Goal: Task Accomplishment & Management: Manage account settings

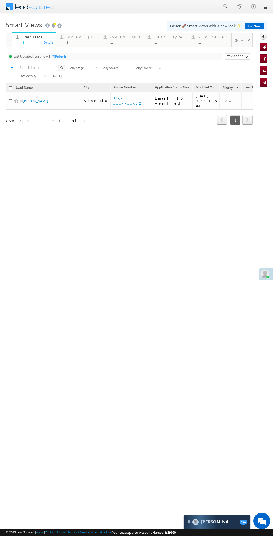
click at [43, 42] on div "Details" at bounding box center [48, 42] width 11 height 5
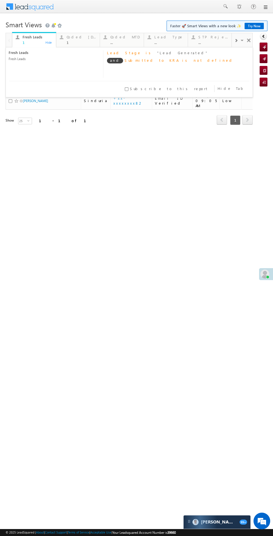
click at [162, 172] on html "Menu Bikash Das bikas h.das @ange lbrok ing.c om" at bounding box center [136, 86] width 273 height 172
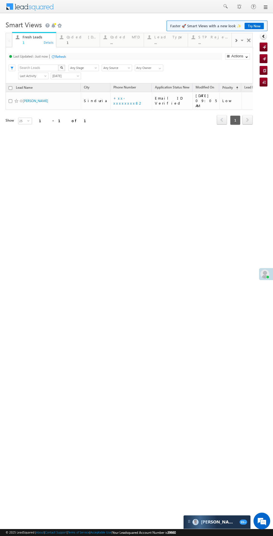
click at [60, 58] on div "Refresh" at bounding box center [60, 57] width 11 height 4
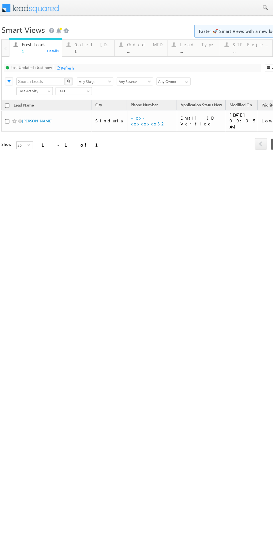
click at [109, 57] on div "Last Updated : Just now Refresh Refreshing..." at bounding box center [110, 56] width 214 height 7
click at [24, 99] on link "Fulo Ray" at bounding box center [30, 101] width 25 height 4
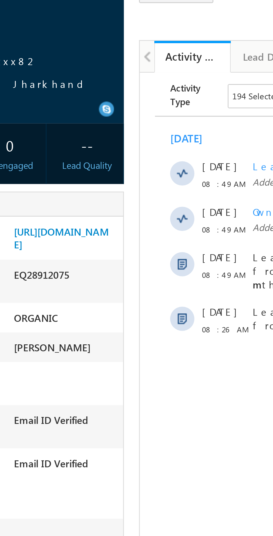
click at [141, 126] on body "Activity Type 194 Selected Select All Sales Activities 1 Sales Activity Email A…" at bounding box center [225, 123] width 172 height 101
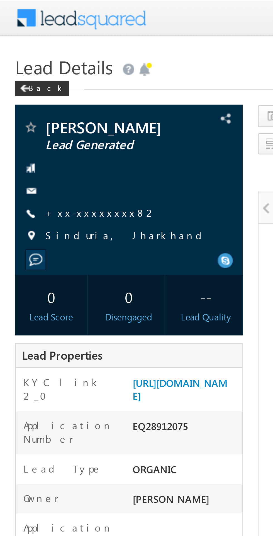
click at [35, 78] on link "+xx-xxxxxxxx82" at bounding box center [37, 78] width 41 height 5
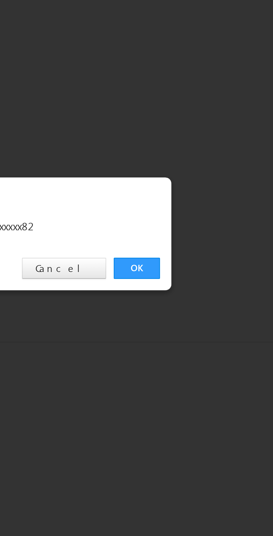
click at [203, 281] on link "OK" at bounding box center [204, 281] width 17 height 8
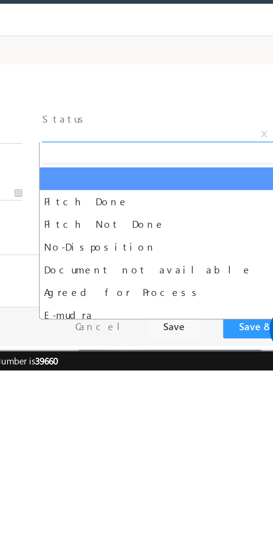
select select "Pitch Not Done"
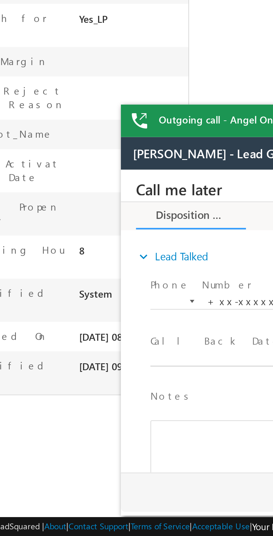
click at [149, 241] on body "Call me later Cross Sell Customer Drop-off reasons Language Barrier Not Interes…" at bounding box center [224, 224] width 209 height 111
type input "09/14/25 9:28 AM"
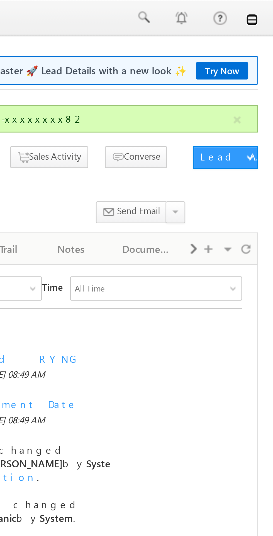
click at [265, 8] on link at bounding box center [265, 7] width 4 height 4
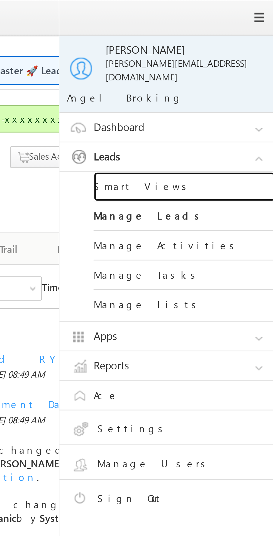
click at [229, 63] on link "Smart Views" at bounding box center [240, 68] width 67 height 11
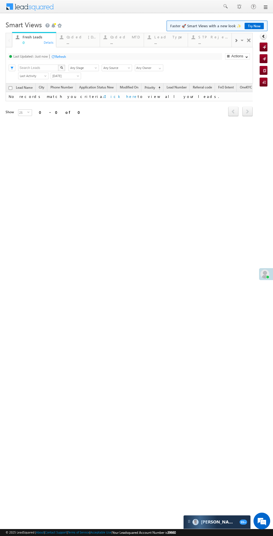
click at [79, 41] on div "..." at bounding box center [82, 42] width 30 height 4
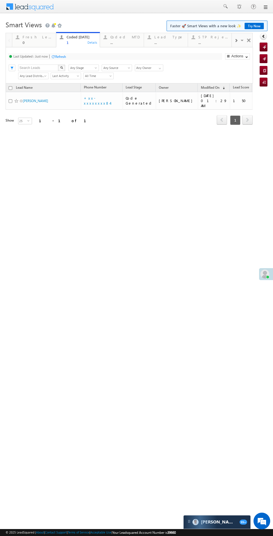
click at [262, 277] on span at bounding box center [264, 274] width 9 height 9
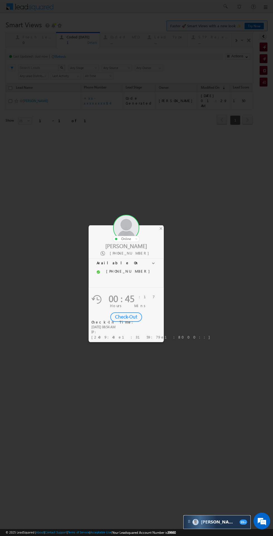
click at [161, 226] on div "×" at bounding box center [161, 228] width 6 height 6
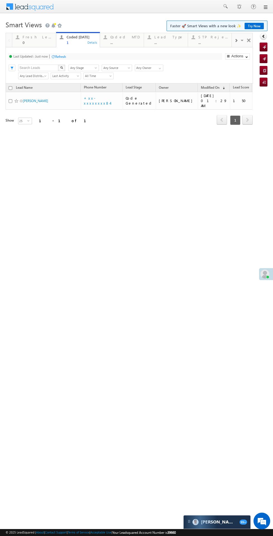
click at [61, 56] on div "Refresh" at bounding box center [60, 57] width 11 height 4
click at [35, 36] on div "Fresh Leads" at bounding box center [38, 37] width 30 height 4
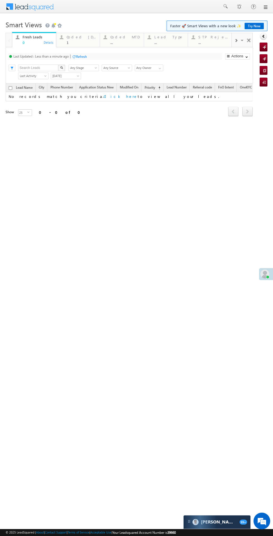
click at [90, 42] on div "1" at bounding box center [82, 42] width 30 height 4
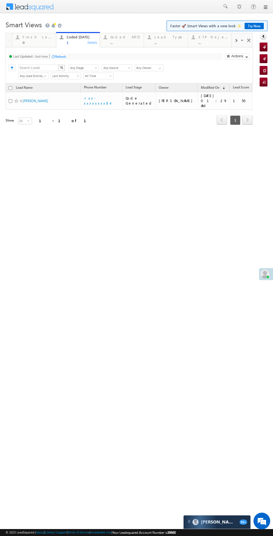
click at [29, 39] on div "Fresh Leads 0" at bounding box center [38, 39] width 30 height 11
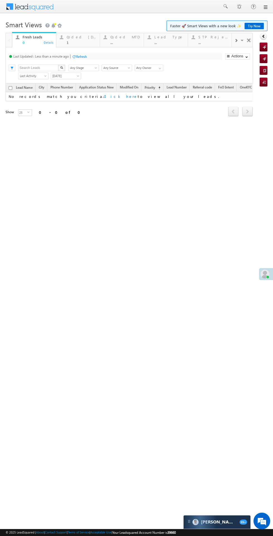
click at [85, 57] on div "Refresh" at bounding box center [81, 57] width 11 height 4
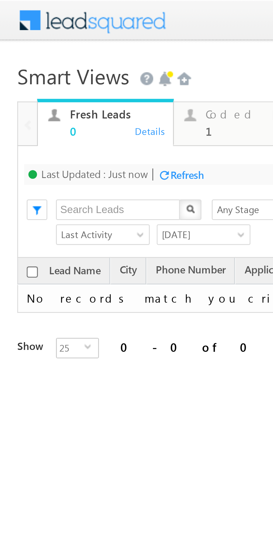
click at [60, 55] on div "Refresh" at bounding box center [60, 57] width 11 height 4
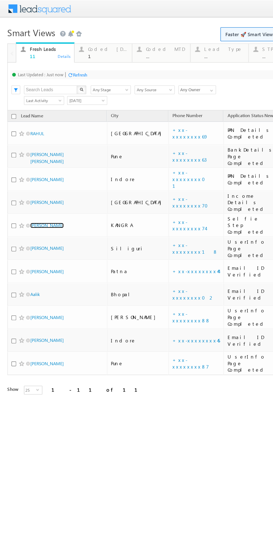
click at [30, 168] on link "Sanjeev Kumar" at bounding box center [35, 170] width 25 height 4
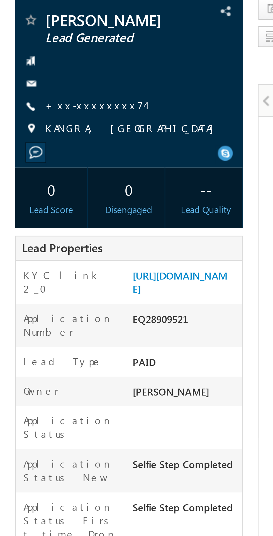
click at [34, 77] on link "+xx-xxxxxxxx74" at bounding box center [35, 78] width 36 height 5
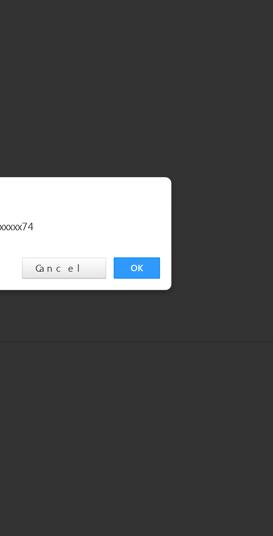
click at [201, 281] on link "OK" at bounding box center [204, 281] width 17 height 8
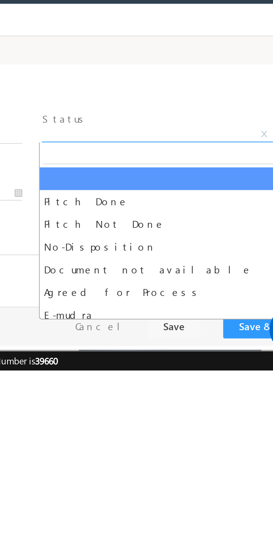
select select "Pitch Not Done"
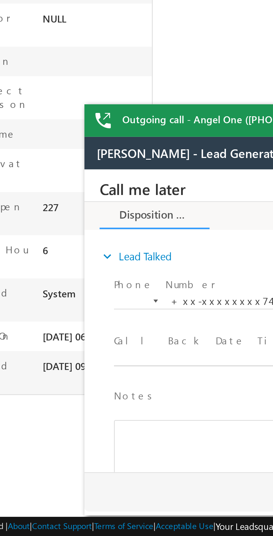
click at [120, 241] on body "Call me later Cross Sell Customer Drop-off reasons Language Barrier Not Interes…" at bounding box center [188, 224] width 209 height 111
type input "09/14/25 10:02 AM"
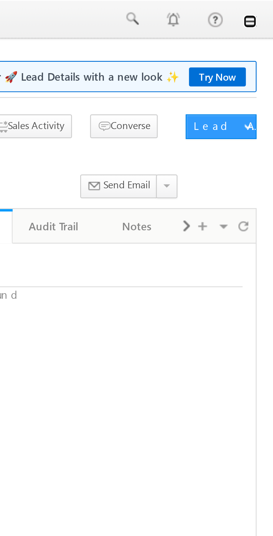
click at [267, 7] on link at bounding box center [265, 7] width 4 height 4
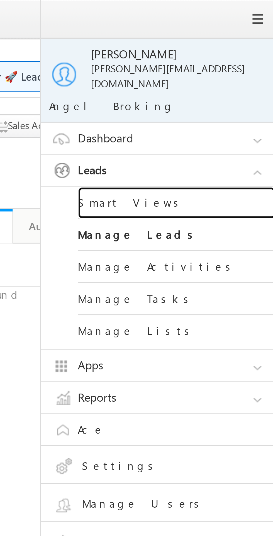
click at [222, 63] on link "Smart Views" at bounding box center [240, 68] width 67 height 11
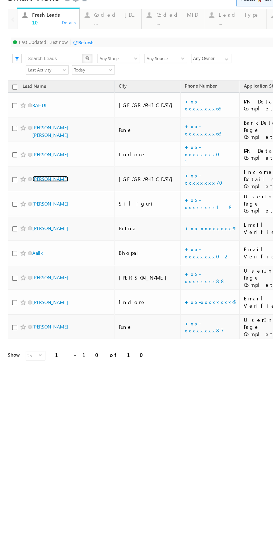
click at [39, 113] on link "[PERSON_NAME]" at bounding box center [35, 115] width 25 height 4
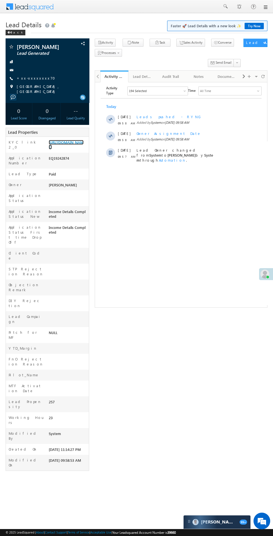
click at [67, 149] on link "https://angelbroking1-pk3em7sa.customui-test.leadsquared.com?leadId=ad1b2fa5-fc…" at bounding box center [66, 144] width 35 height 9
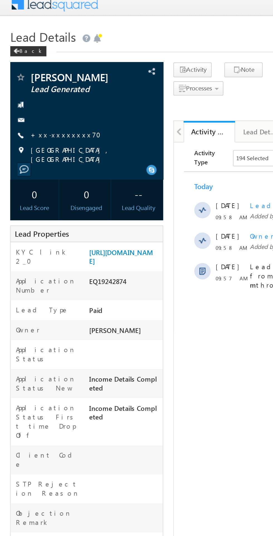
click at [37, 77] on link "+xx-xxxxxxxx70" at bounding box center [38, 78] width 42 height 5
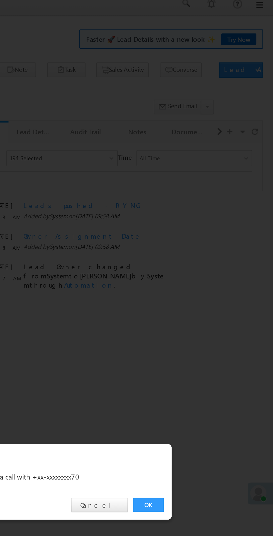
click at [201, 282] on link "OK" at bounding box center [204, 281] width 17 height 8
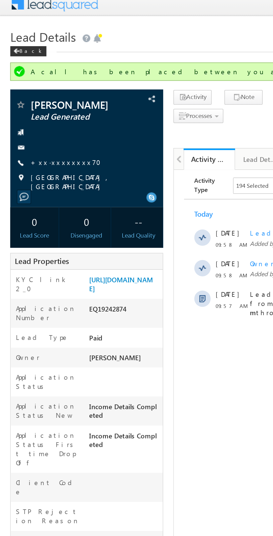
click at [33, 91] on link "+xx-xxxxxxxx70" at bounding box center [38, 93] width 42 height 5
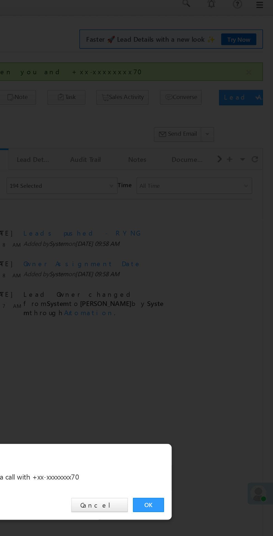
click at [205, 281] on link "OK" at bounding box center [204, 281] width 17 height 8
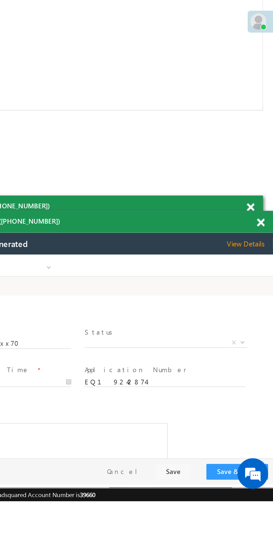
click at [39, 301] on span "X" at bounding box center [41, 303] width 88 height 6
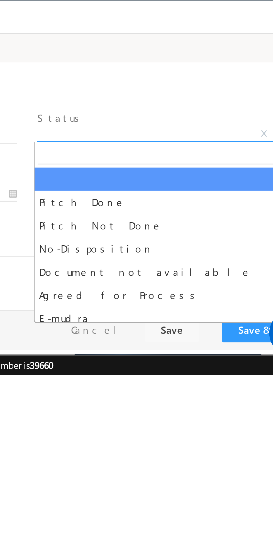
select select "Pitch Not Done"
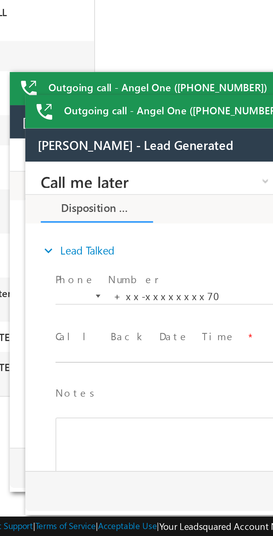
click at [68, 230] on body "Call me later Cross Sell Customer Drop-off reasons Language Barrier Not Interes…" at bounding box center [129, 217] width 209 height 111
type input "09/14/25 10:14 AM"
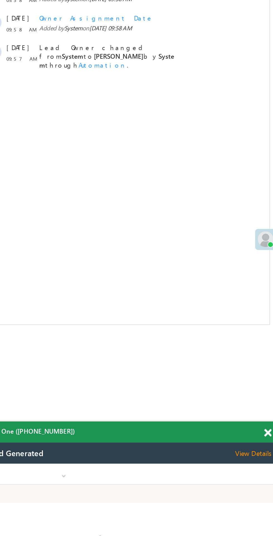
scroll to position [0, 0]
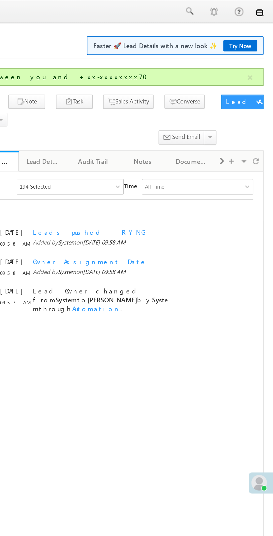
click at [264, 6] on link at bounding box center [265, 7] width 4 height 4
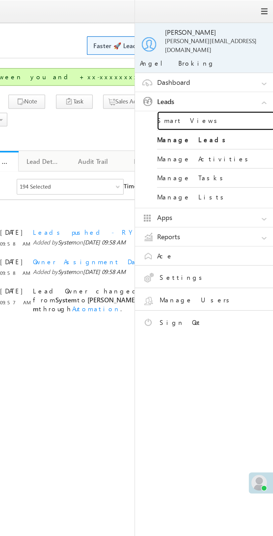
click at [228, 63] on link "Smart Views" at bounding box center [240, 68] width 67 height 11
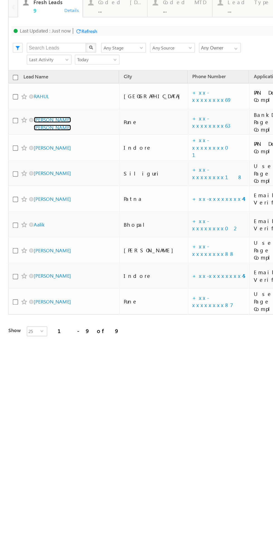
click at [39, 62] on link "[PERSON_NAME] [PERSON_NAME]" at bounding box center [35, 66] width 25 height 9
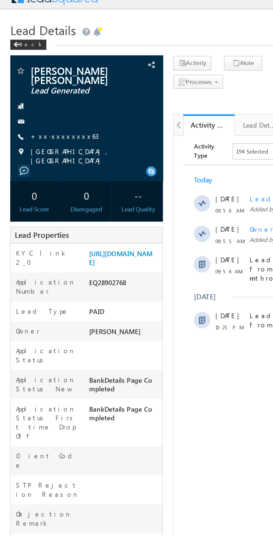
click at [36, 83] on link "+xx-xxxxxxxx63" at bounding box center [35, 82] width 37 height 5
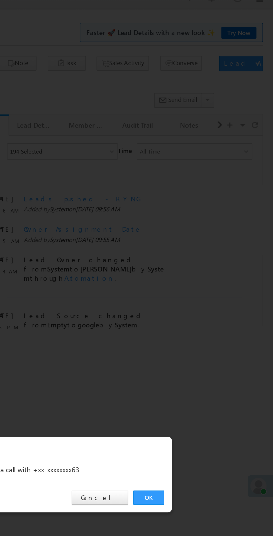
click at [200, 281] on link "OK" at bounding box center [204, 281] width 17 height 8
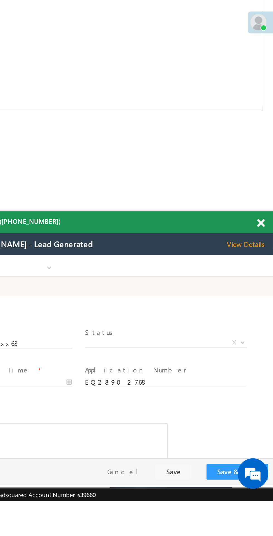
click at [42, 304] on span "X" at bounding box center [41, 303] width 88 height 6
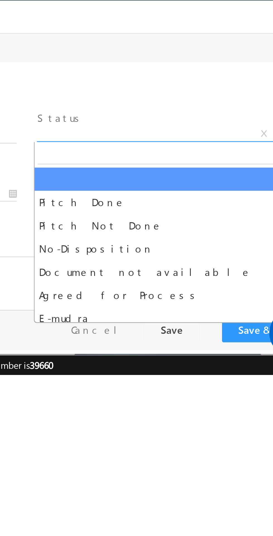
select select "Pitch Not Done"
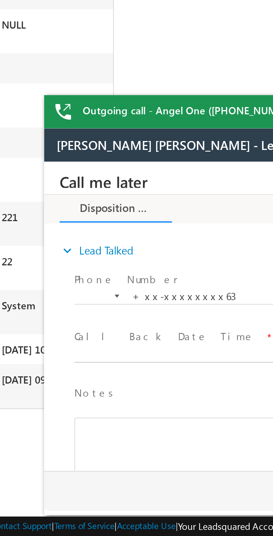
click at [87, 230] on body "Call me later Cross Sell Customer Drop-off reasons Language Barrier Not Interes…" at bounding box center [148, 217] width 209 height 111
type input "09/14/25 10:31 AM"
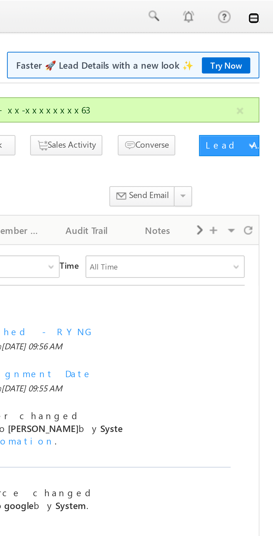
click at [264, 6] on link at bounding box center [265, 7] width 4 height 4
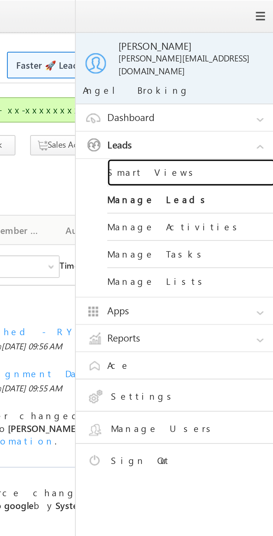
click at [228, 64] on link "Smart Views" at bounding box center [240, 68] width 67 height 11
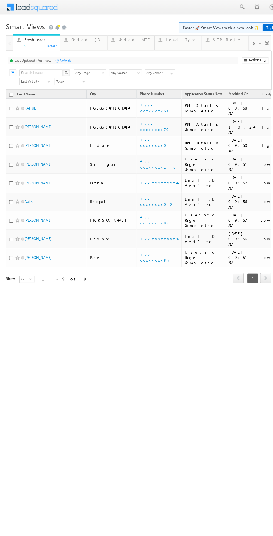
click at [80, 40] on div "Coded Today ..." at bounding box center [82, 39] width 30 height 11
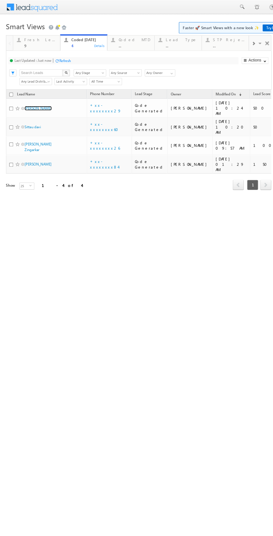
click at [35, 99] on link "[PERSON_NAME]" at bounding box center [35, 101] width 25 height 4
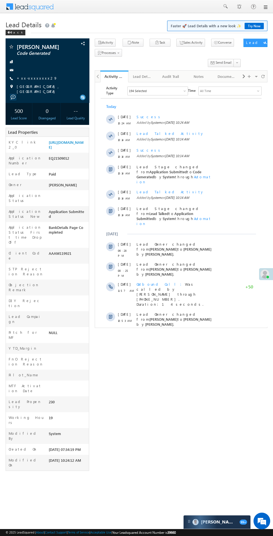
click at [183, 333] on span "Show More" at bounding box center [183, 338] width 29 height 11
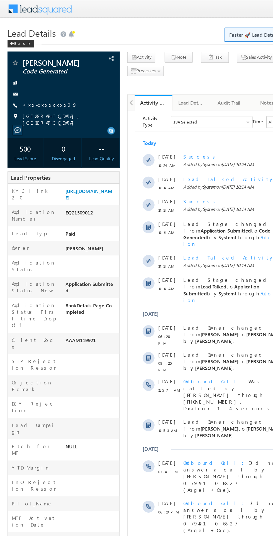
click at [15, 28] on span "Lead Details" at bounding box center [24, 24] width 36 height 9
click at [16, 28] on span "Lead Details" at bounding box center [24, 24] width 36 height 9
click at [17, 27] on span "Lead Details" at bounding box center [24, 24] width 36 height 9
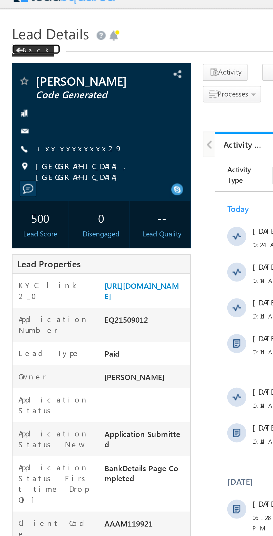
click at [14, 32] on div "Back" at bounding box center [16, 33] width 20 height 6
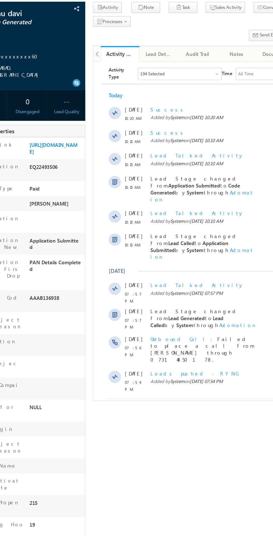
click at [167, 310] on span at bounding box center [164, 312] width 5 height 5
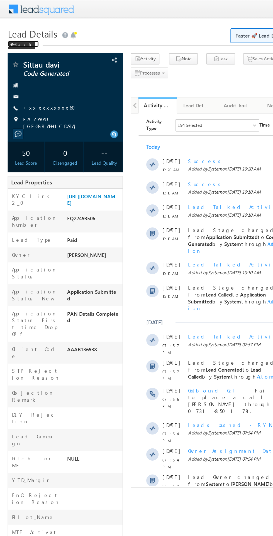
click at [9, 33] on span at bounding box center [8, 32] width 3 height 3
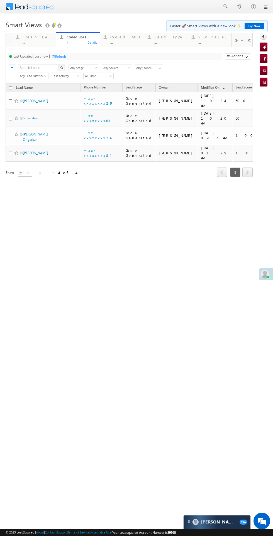
click at [36, 37] on div "Fresh Leads" at bounding box center [38, 37] width 30 height 4
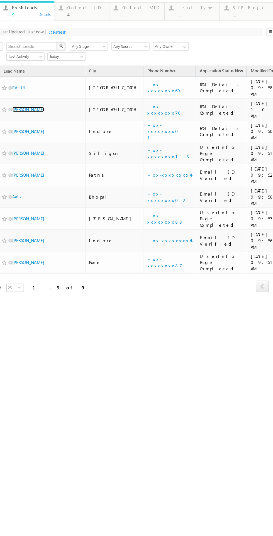
click at [18, 77] on link "[PERSON_NAME]" at bounding box center [19, 79] width 25 height 4
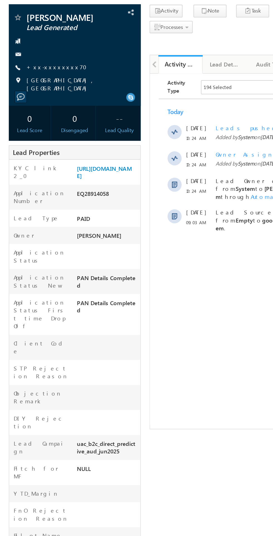
click at [36, 76] on link "+xx-xxxxxxxx70" at bounding box center [38, 78] width 42 height 5
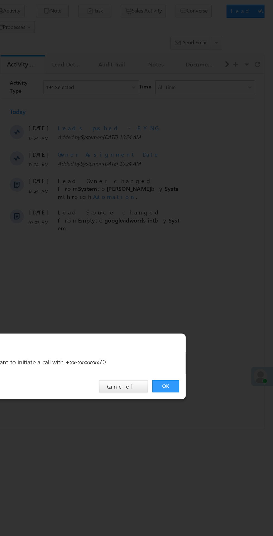
click at [203, 279] on link "OK" at bounding box center [204, 281] width 17 height 8
